Goal: Find specific page/section: Find specific page/section

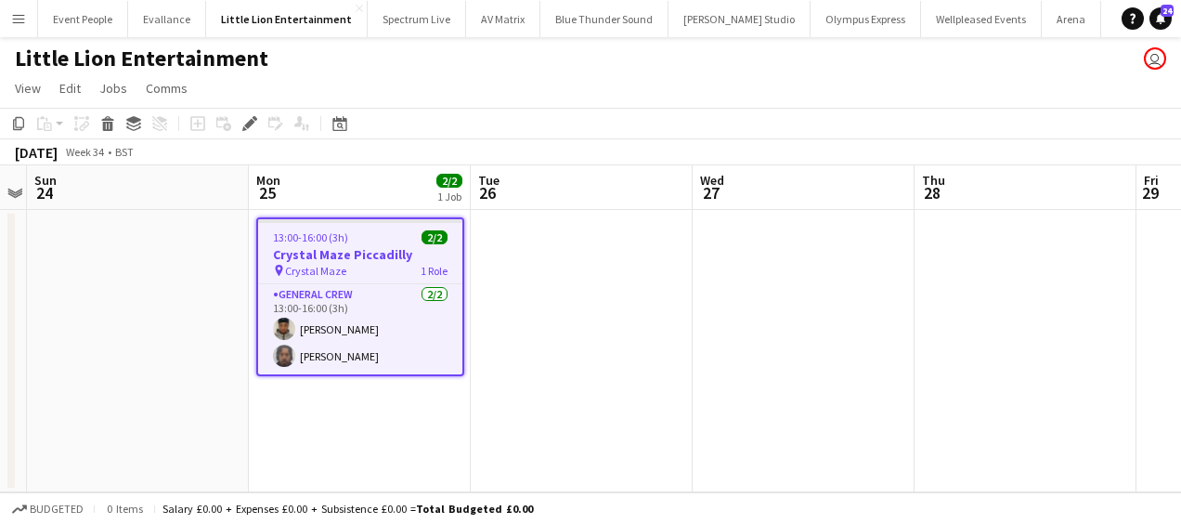
click at [21, 9] on button "Menu" at bounding box center [18, 18] width 37 height 37
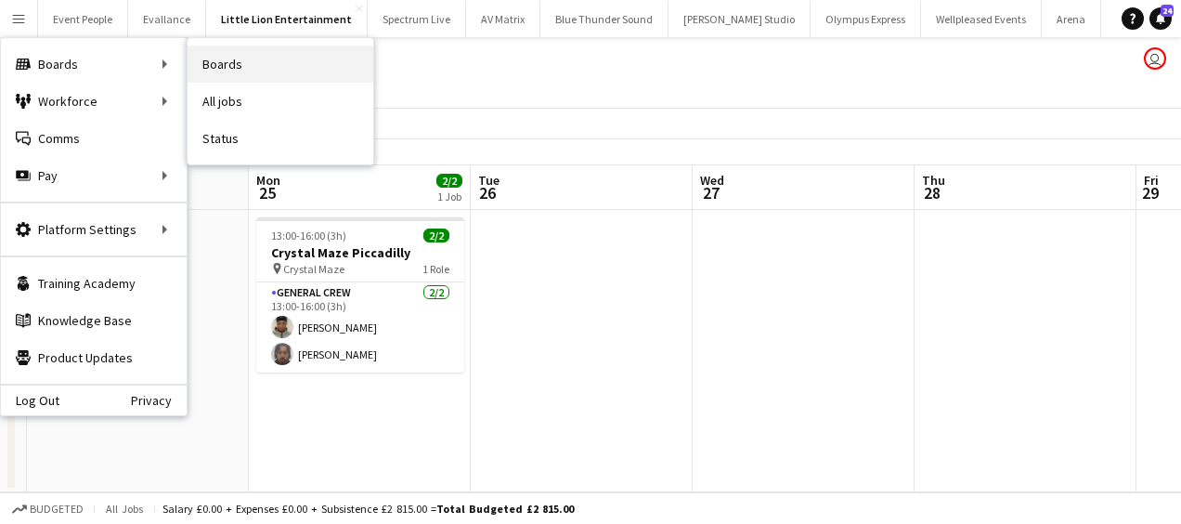
click at [263, 50] on link "Boards" at bounding box center [281, 63] width 186 height 37
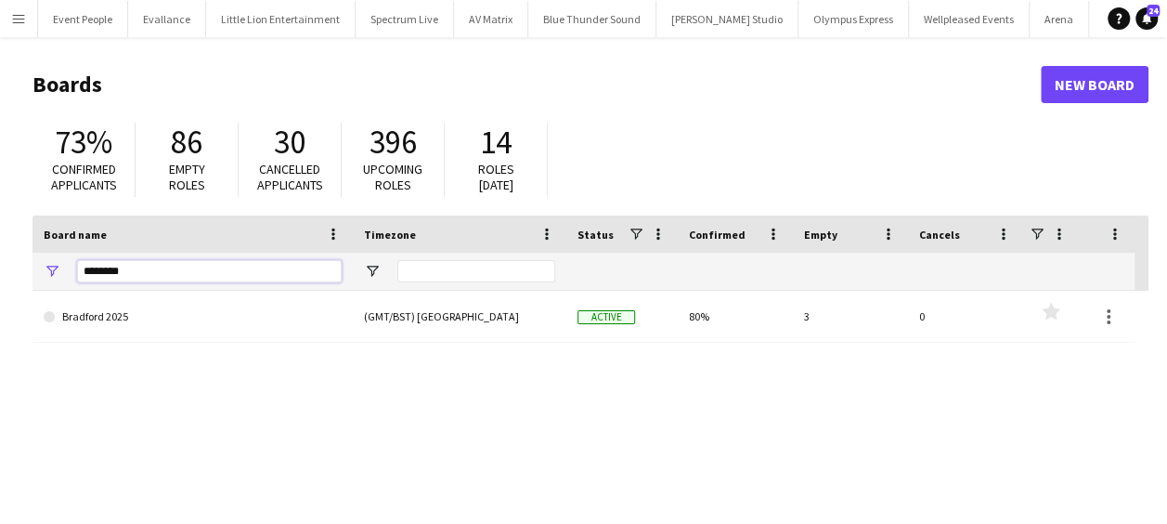
drag, startPoint x: 134, startPoint y: 267, endPoint x: 0, endPoint y: 269, distance: 133.7
click at [0, 271] on html "Menu Boards Boards Boards All jobs Status Workforce Workforce My Workforce Recr…" at bounding box center [583, 353] width 1167 height 707
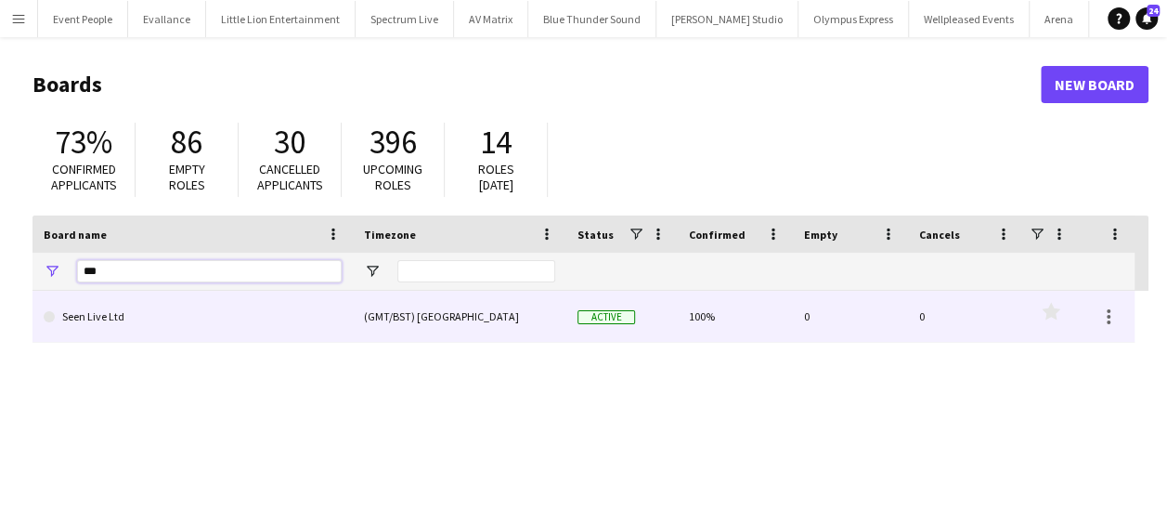
type input "***"
click at [110, 312] on link "Seen Live Ltd" at bounding box center [193, 317] width 298 height 52
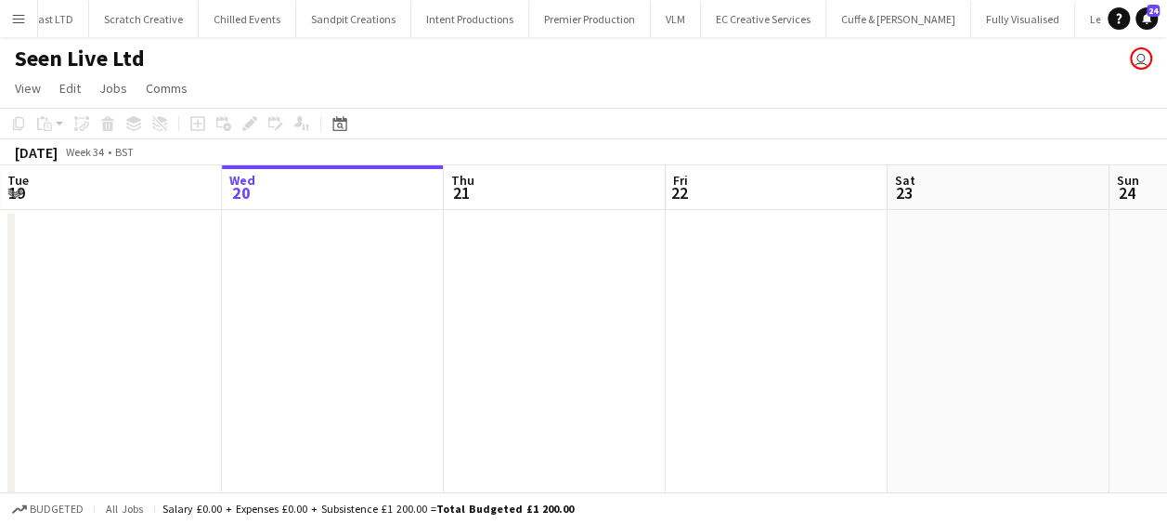
scroll to position [0, 733]
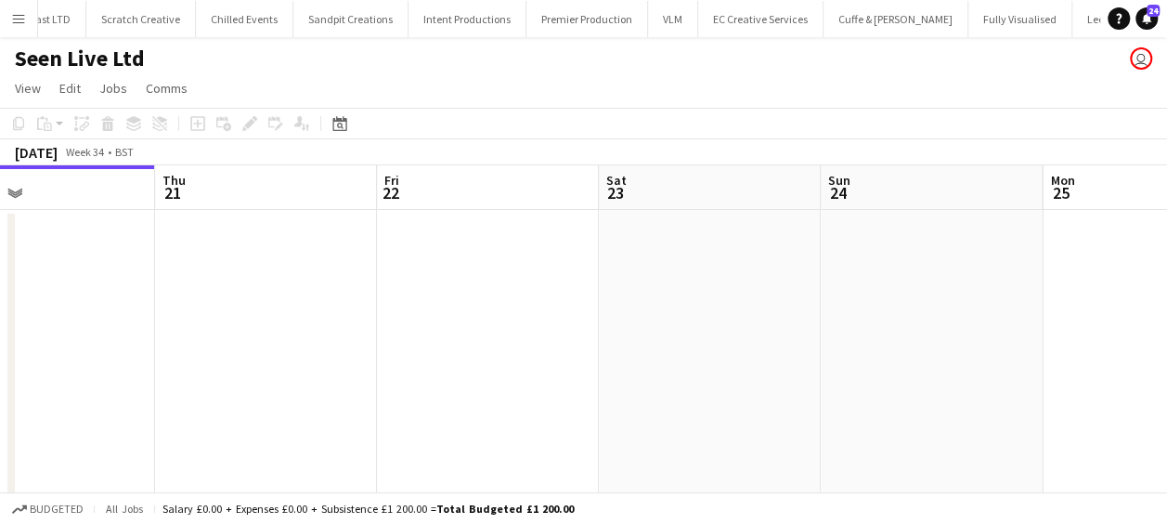
drag, startPoint x: 747, startPoint y: 410, endPoint x: 329, endPoint y: 394, distance: 419.1
click at [329, 394] on app-calendar-viewport "Sun 17 Mon 18 Tue 19 Wed 20 Thu 21 Fri 22 Sat 23 Sun 24 Mon 25 Tue 26 8/8 2 Job…" at bounding box center [583, 460] width 1167 height 590
drag, startPoint x: 661, startPoint y: 358, endPoint x: 349, endPoint y: 332, distance: 313.0
click at [349, 332] on app-calendar-viewport "Sun 17 Mon 18 Tue 19 Wed 20 Thu 21 Fri 22 Sat 23 Sun 24 Mon 25 Tue 26 8/8 2 Job…" at bounding box center [583, 460] width 1167 height 590
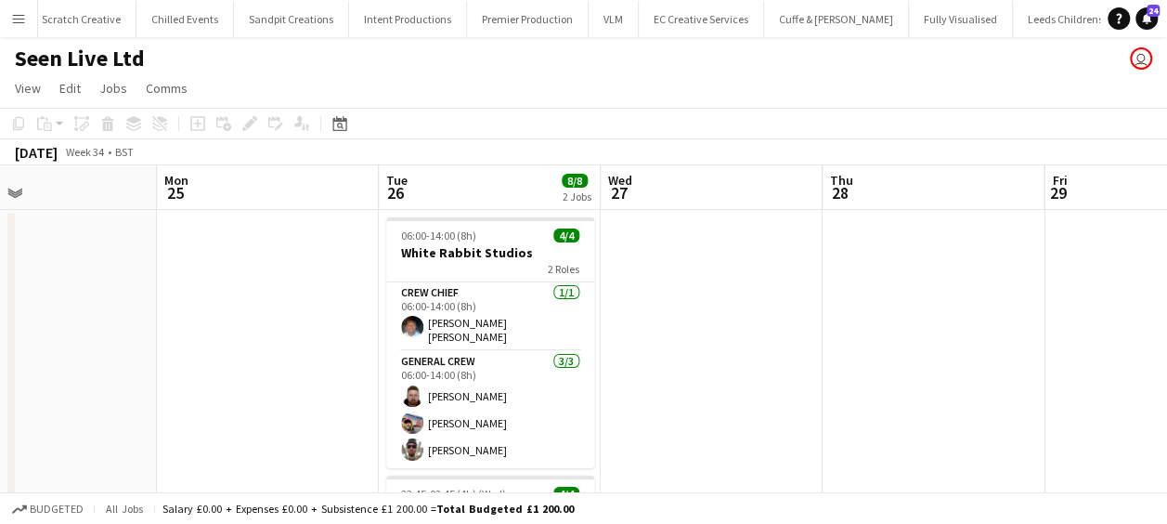
drag, startPoint x: 327, startPoint y: 320, endPoint x: 43, endPoint y: 291, distance: 285.7
click at [37, 296] on app-calendar-viewport "Thu 21 Fri 22 Sat 23 Sun 24 Mon 25 Tue 26 8/8 2 Jobs Wed 27 Thu 28 Fri 29 Sat 3…" at bounding box center [583, 460] width 1167 height 590
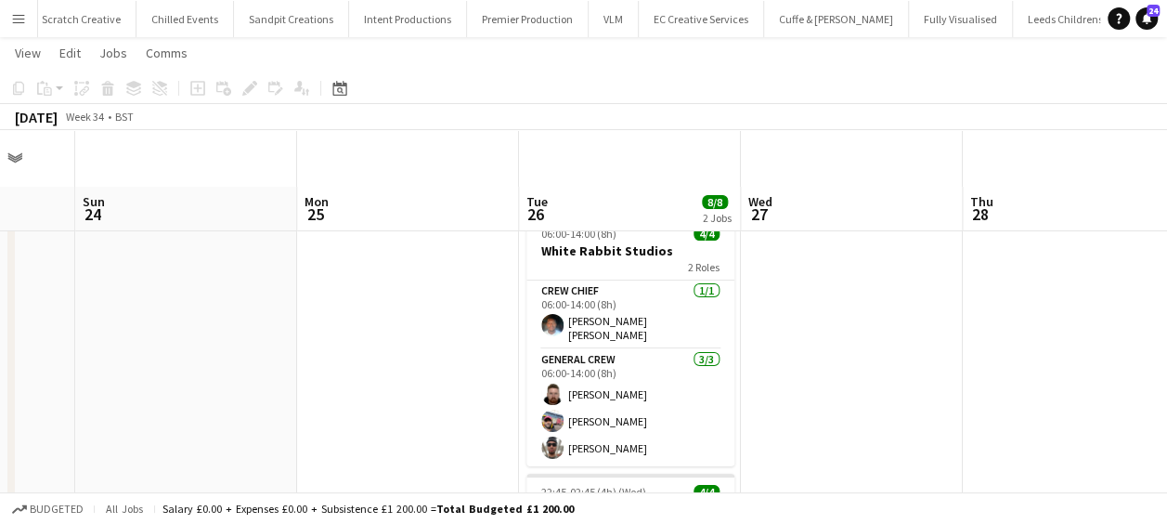
scroll to position [261, 0]
